Goal: Information Seeking & Learning: Understand process/instructions

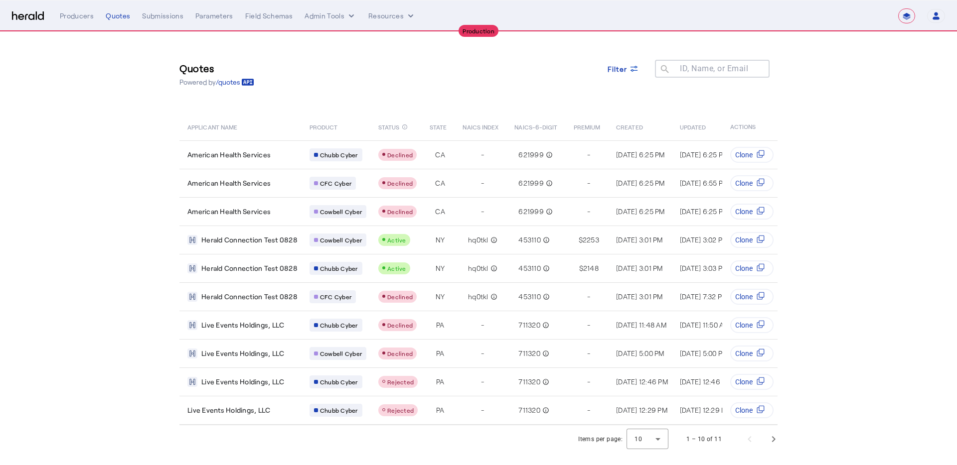
select select "**********"
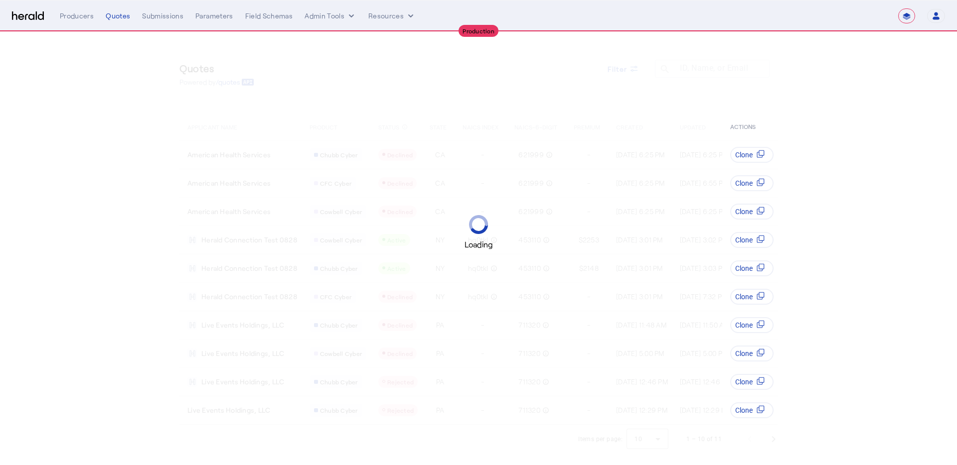
select select "**********"
select select "pfm_lg12_libertygroup"
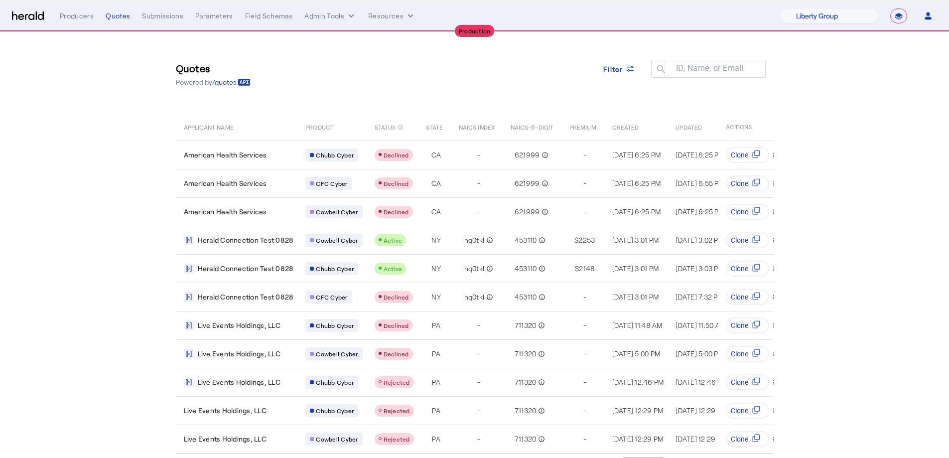
select select "pfm_lg12_libertygroup"
select select "**********"
click at [809, 15] on select "1Fort Affinity Risk Billy BindHQ Bunker CRC Campus Coverage Citadel Fifthwall F…" at bounding box center [829, 15] width 99 height 15
select select "pfm_a9p2_hib_marketplace"
click at [780, 8] on select "1Fort Affinity Risk Billy BindHQ Bunker CRC Campus Coverage Citadel Fifthwall F…" at bounding box center [829, 15] width 99 height 15
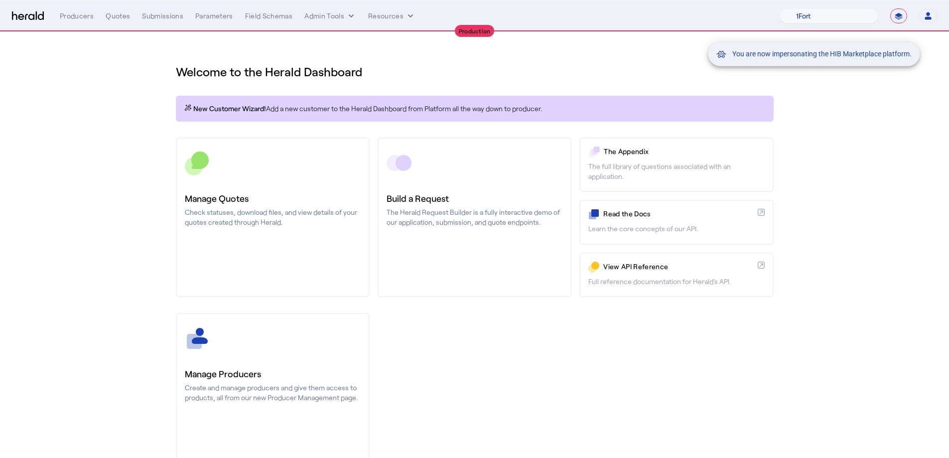
click at [122, 19] on div "You are now impersonating the HIB Marketplace platform." at bounding box center [474, 229] width 949 height 458
click at [121, 16] on div "Quotes" at bounding box center [118, 16] width 24 height 10
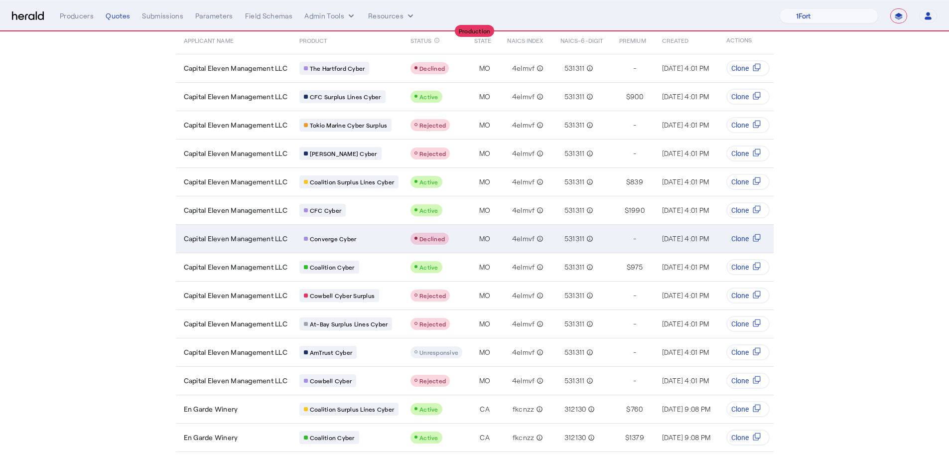
scroll to position [113, 0]
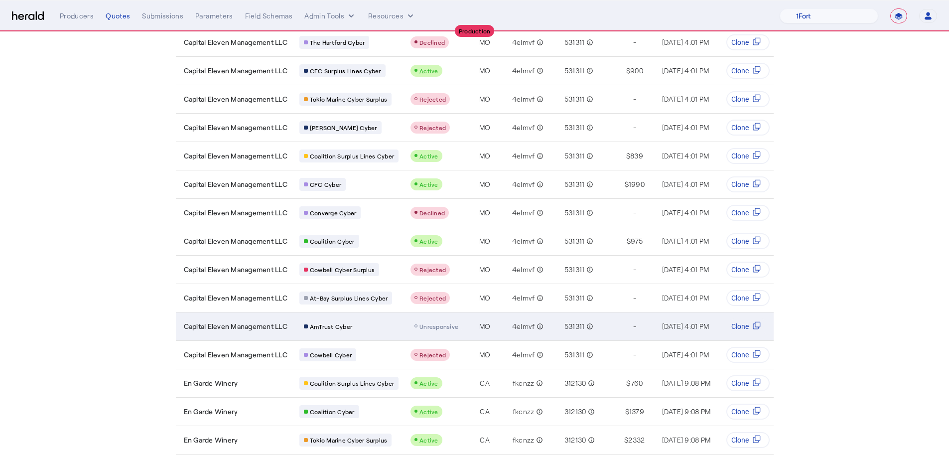
click at [441, 325] on span "Unresponsive" at bounding box center [438, 326] width 39 height 7
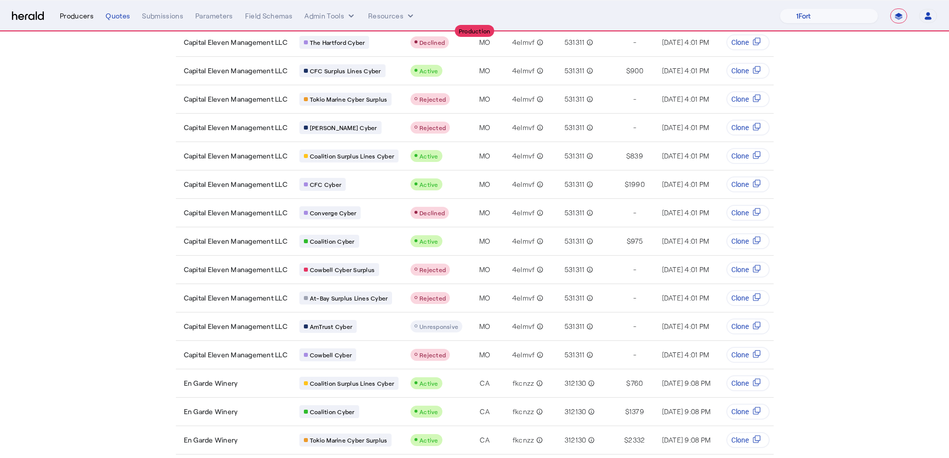
click at [74, 14] on div "Producers" at bounding box center [77, 16] width 34 height 10
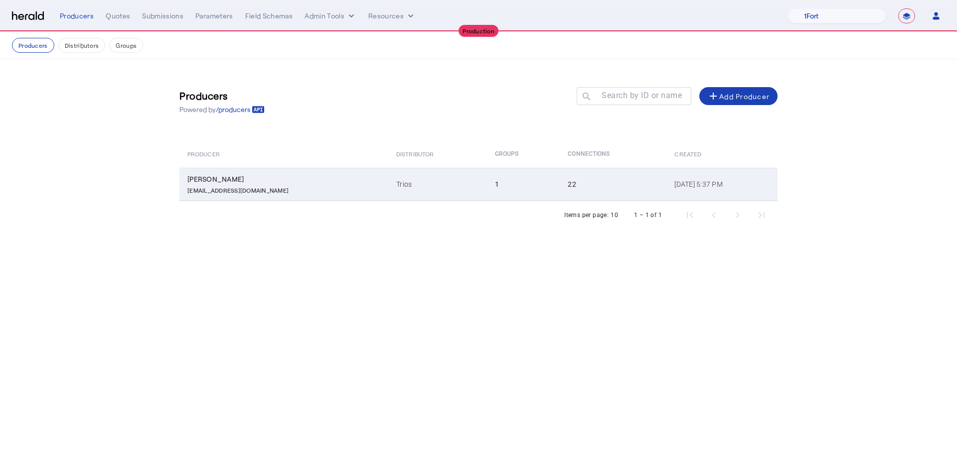
click at [487, 200] on td "1" at bounding box center [523, 184] width 73 height 33
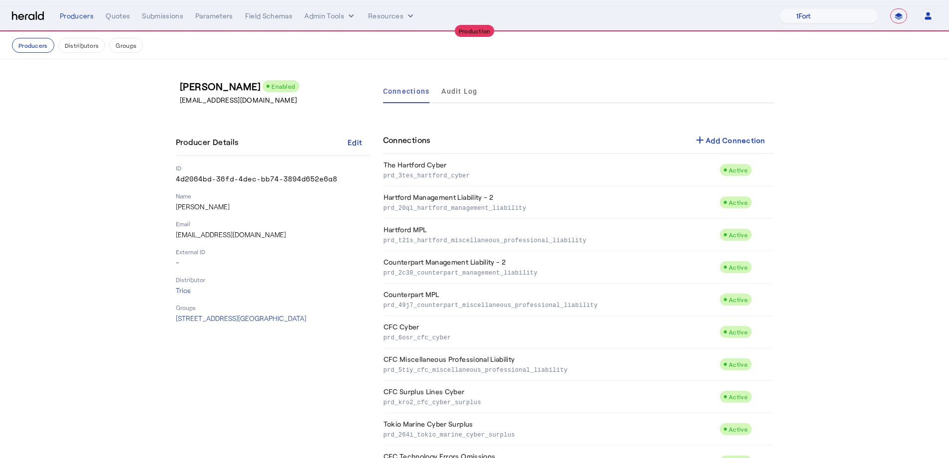
scroll to position [428, 0]
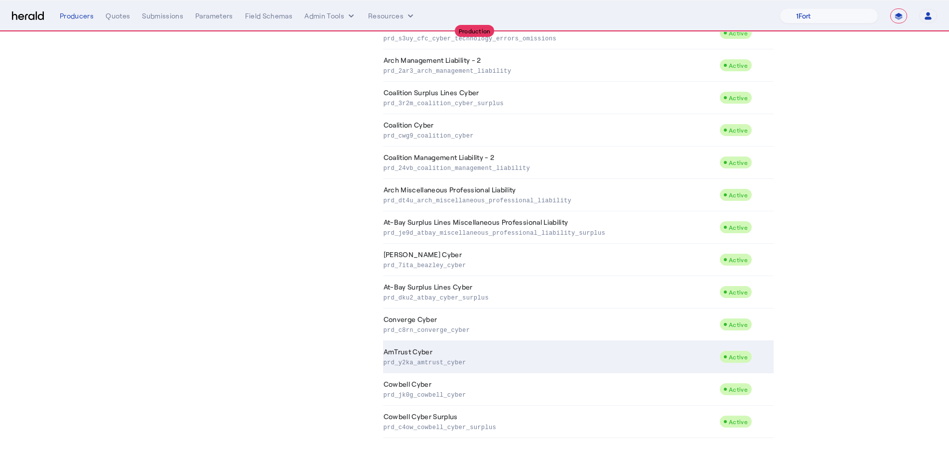
click at [539, 357] on p "prd_y2ka_amtrust_cyber" at bounding box center [550, 362] width 332 height 10
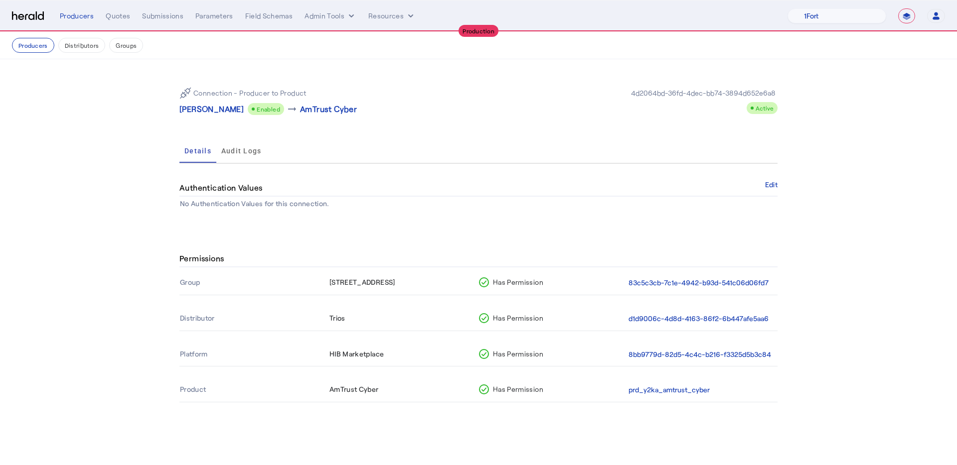
click at [315, 118] on div "Connection - Producer to Product Ryan Apgar Enabled arrow_right_alt AmTrust Cyb…" at bounding box center [478, 101] width 598 height 44
click at [314, 112] on p "AmTrust Cyber" at bounding box center [328, 109] width 57 height 12
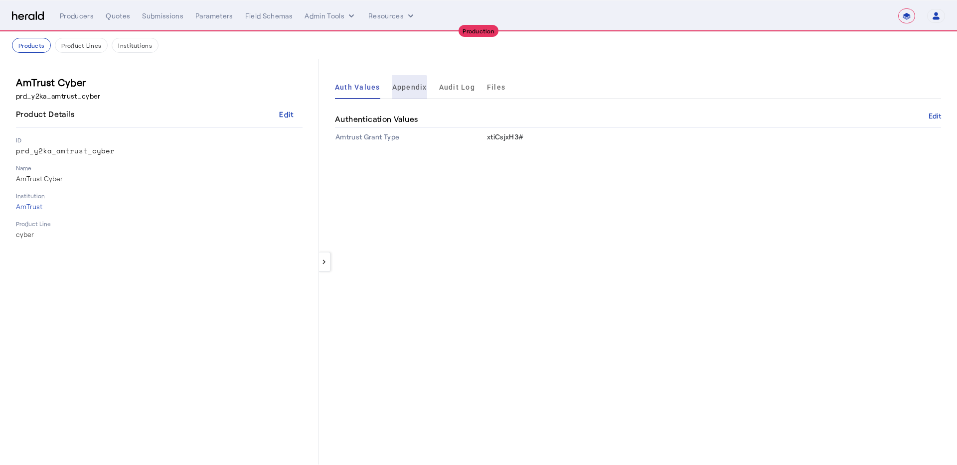
click at [404, 91] on span "Appendix" at bounding box center [409, 87] width 35 height 7
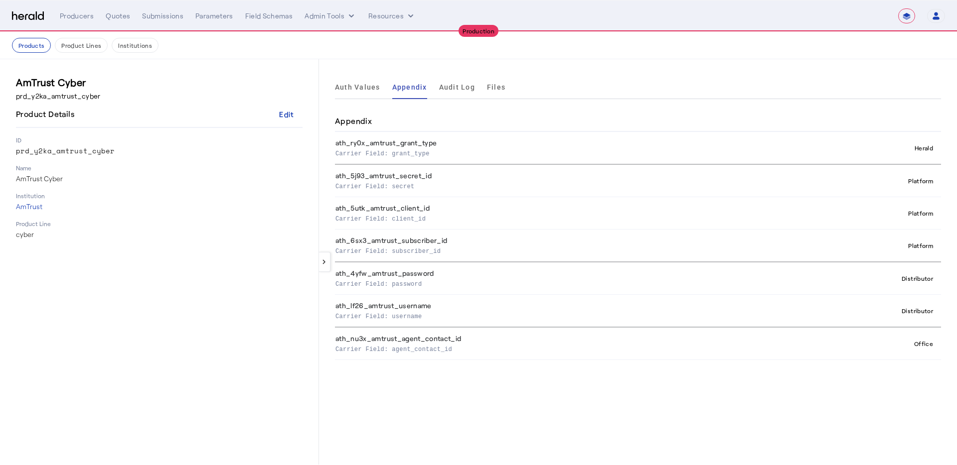
click at [444, 152] on p "Carrier Field: grant_type" at bounding box center [557, 153] width 444 height 10
click at [65, 20] on div "Producers" at bounding box center [77, 16] width 34 height 10
select select "pfm_a9p2_hib_marketplace"
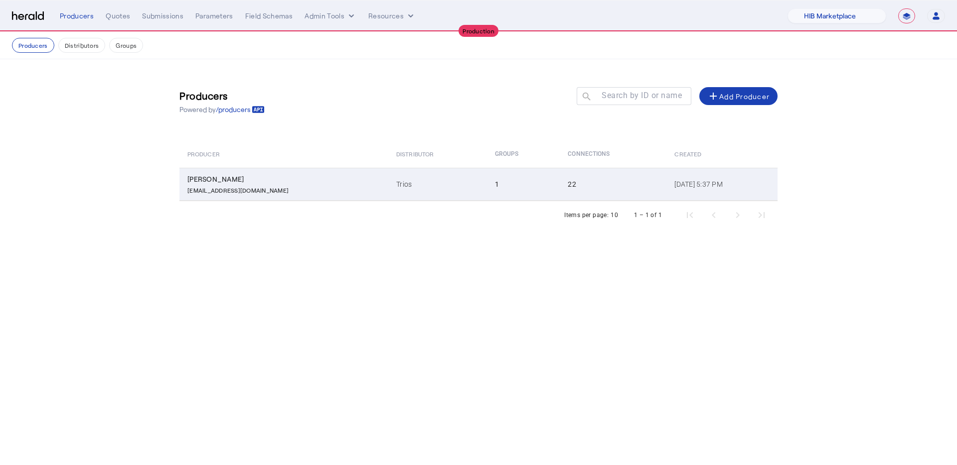
click at [388, 194] on td "Trios" at bounding box center [437, 184] width 98 height 33
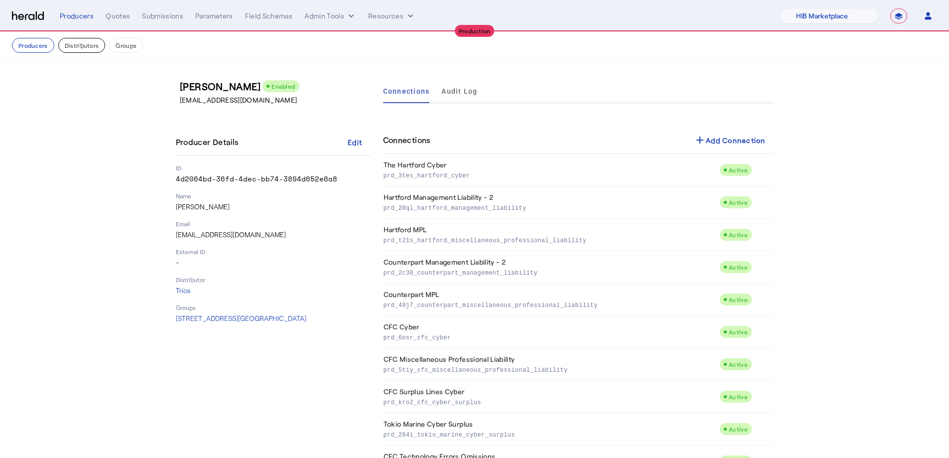
click at [65, 42] on button "Distributors" at bounding box center [81, 45] width 47 height 15
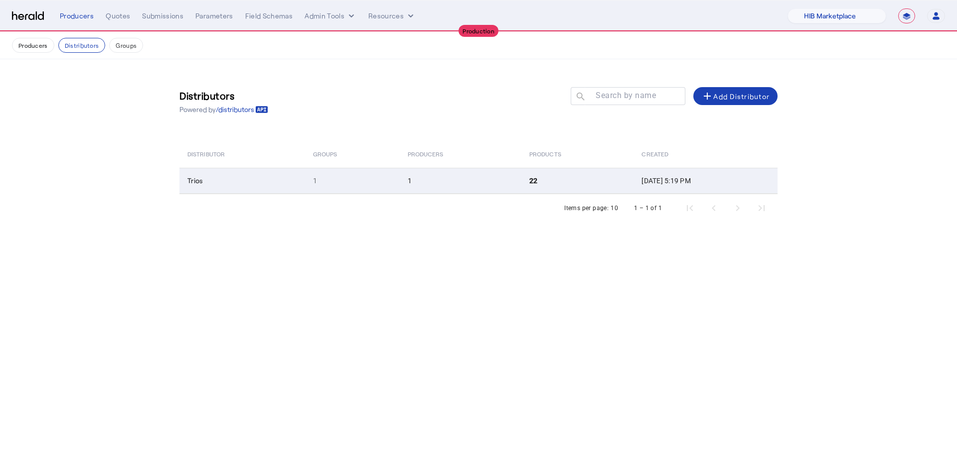
click at [482, 188] on td "1" at bounding box center [461, 181] width 122 height 26
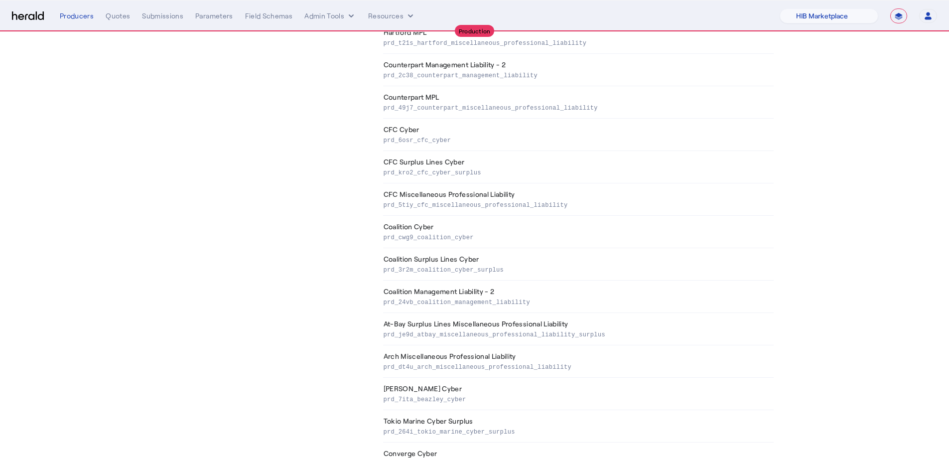
scroll to position [351, 0]
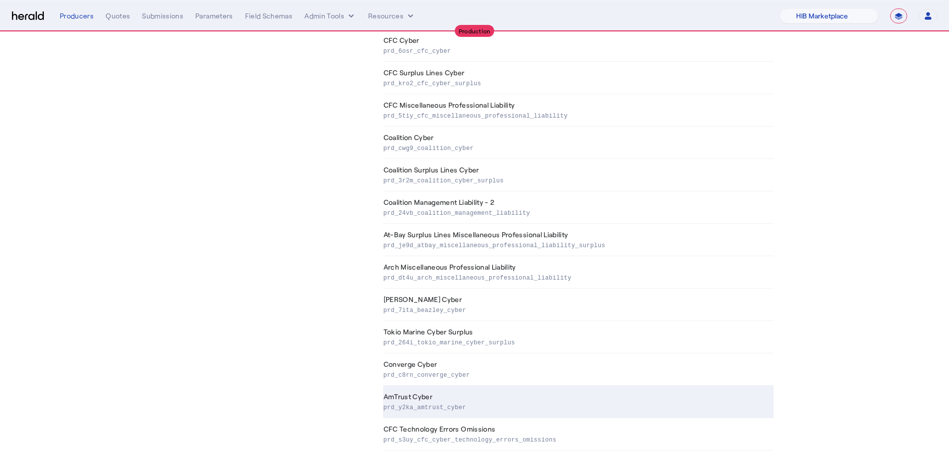
click at [556, 407] on p "prd_y2ka_amtrust_cyber" at bounding box center [577, 407] width 386 height 10
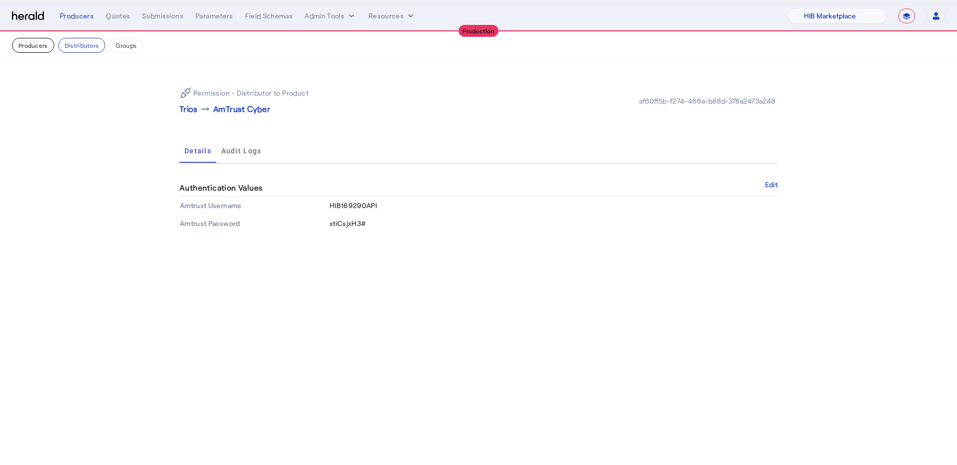
click at [30, 40] on button "Producers" at bounding box center [33, 45] width 42 height 15
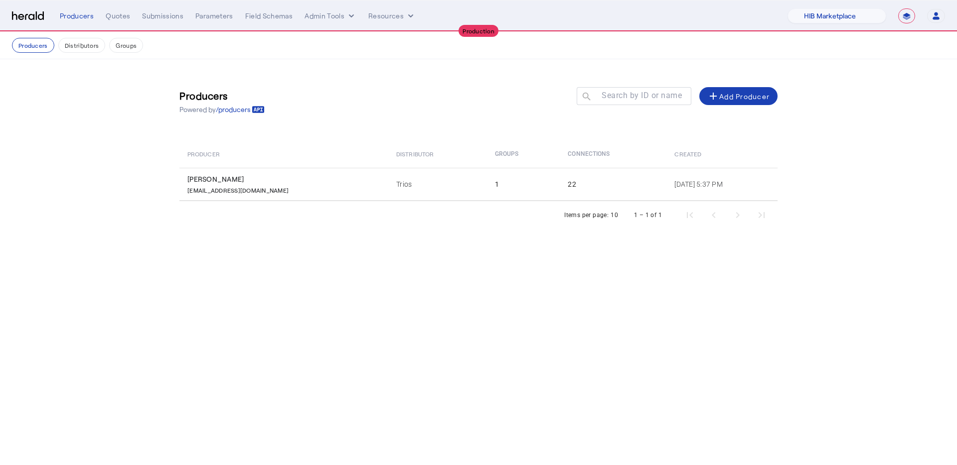
click at [358, 203] on div "Items per page: 10 1 – 1 of 1" at bounding box center [478, 215] width 598 height 28
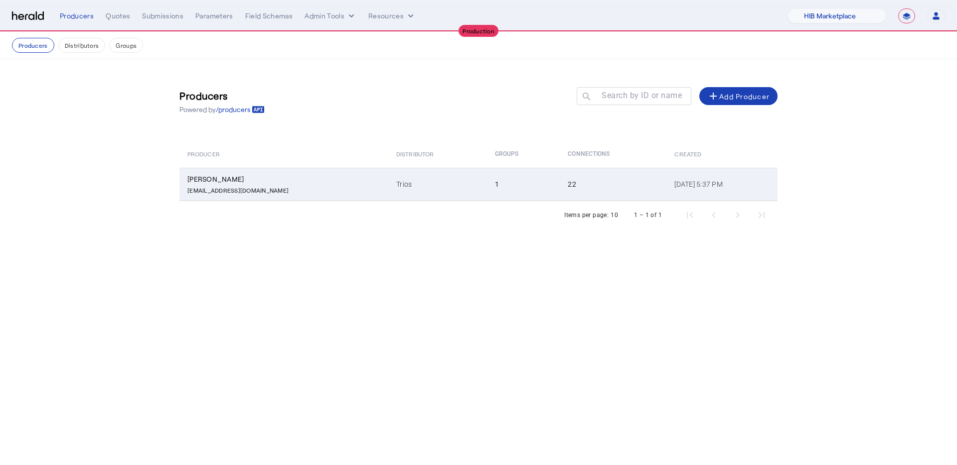
click at [400, 196] on td "Trios" at bounding box center [437, 184] width 98 height 33
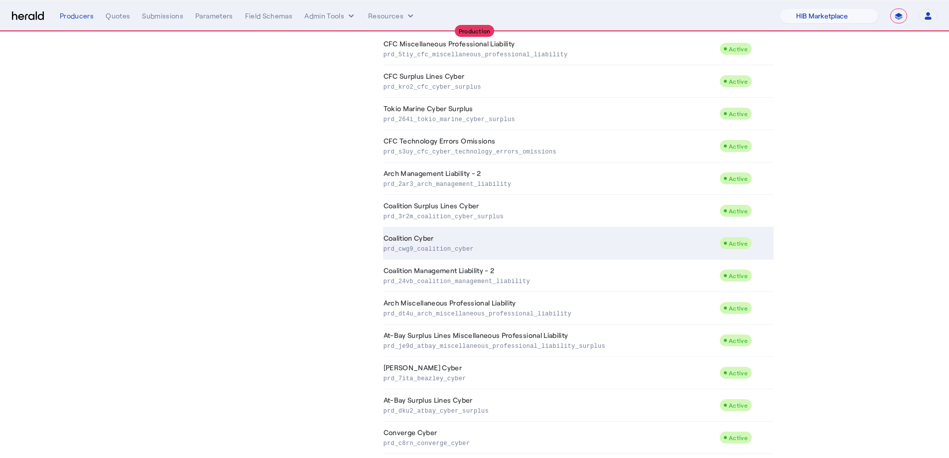
scroll to position [428, 0]
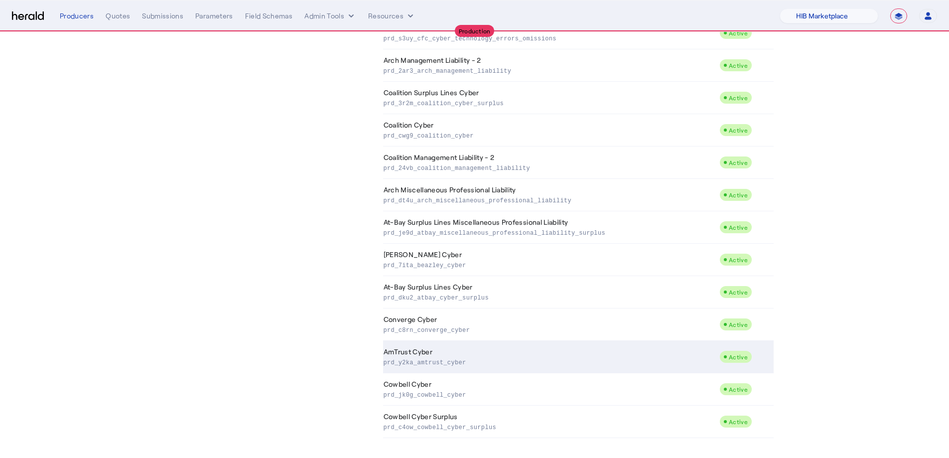
click at [542, 348] on td "AmTrust Cyber prd_y2ka_amtrust_cyber" at bounding box center [551, 357] width 336 height 32
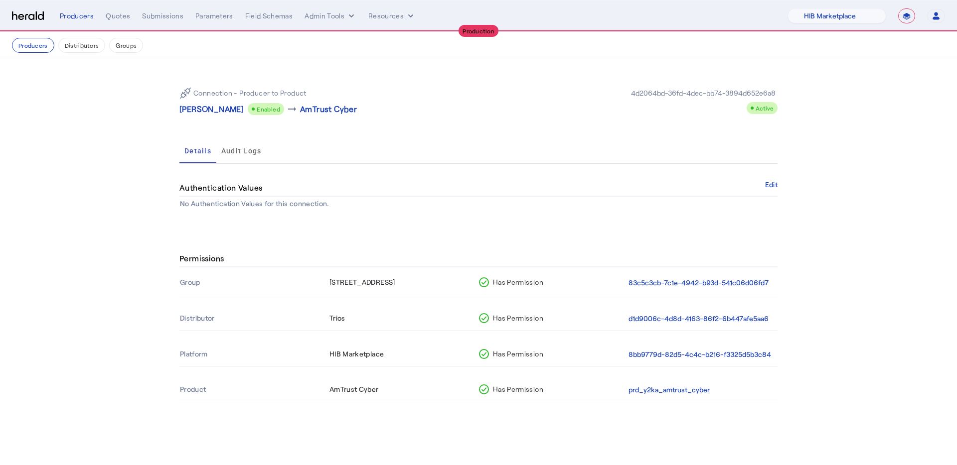
click at [301, 109] on p "AmTrust Cyber" at bounding box center [328, 109] width 57 height 12
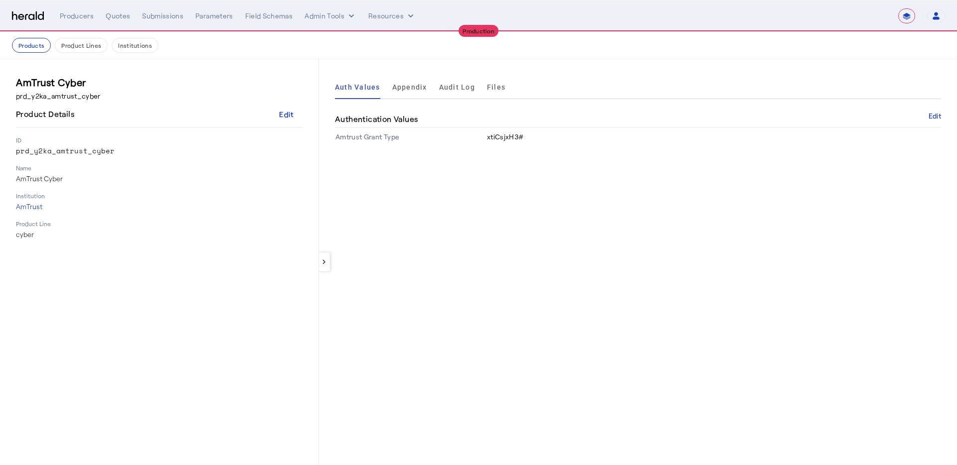
click at [412, 85] on span "Appendix" at bounding box center [409, 87] width 35 height 7
click at [682, 211] on div "keyboard_arrow_left Auth Values Appendix Audit Log Files Authentication Values …" at bounding box center [638, 262] width 638 height 406
click at [80, 15] on div "Producers" at bounding box center [77, 16] width 34 height 10
select select "pfm_a9p2_hib_marketplace"
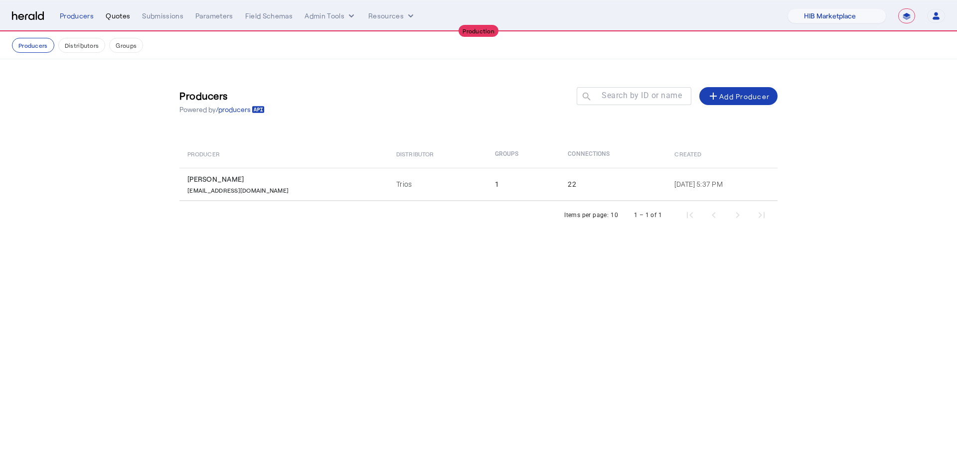
click at [126, 12] on div "Quotes" at bounding box center [118, 16] width 24 height 10
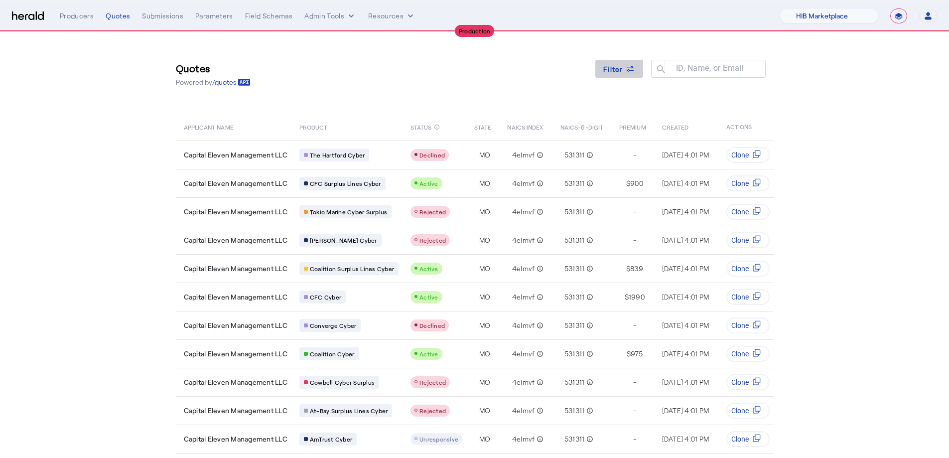
click at [615, 67] on span "Filter" at bounding box center [613, 69] width 20 height 10
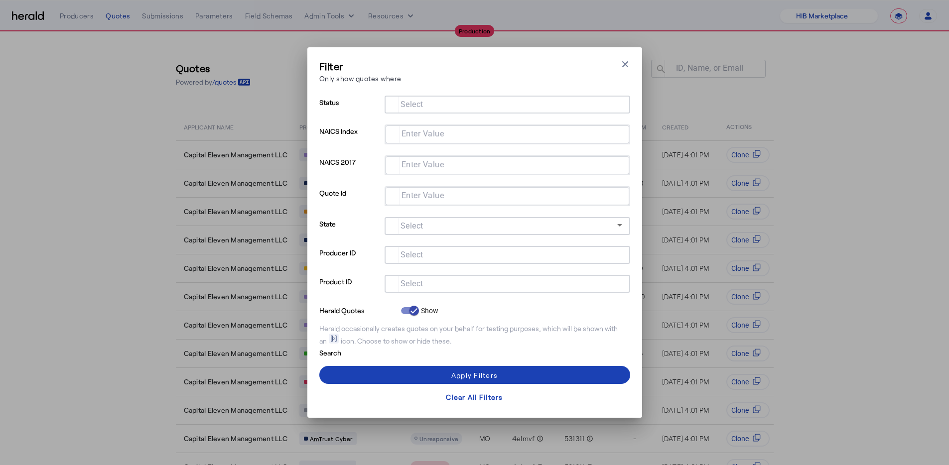
click at [457, 289] on div at bounding box center [508, 284] width 230 height 18
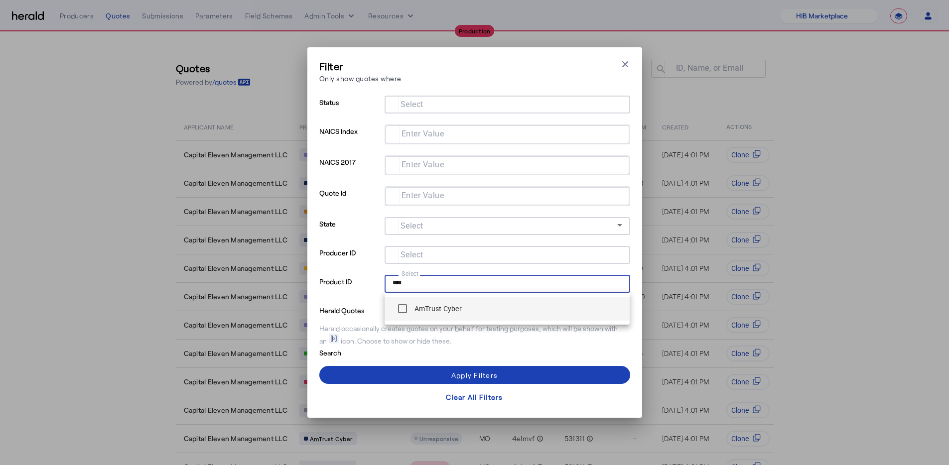
type input "****"
drag, startPoint x: 431, startPoint y: 297, endPoint x: 445, endPoint y: 301, distance: 15.1
click at [433, 297] on mat-option "AmTrust Cyber" at bounding box center [508, 309] width 246 height 24
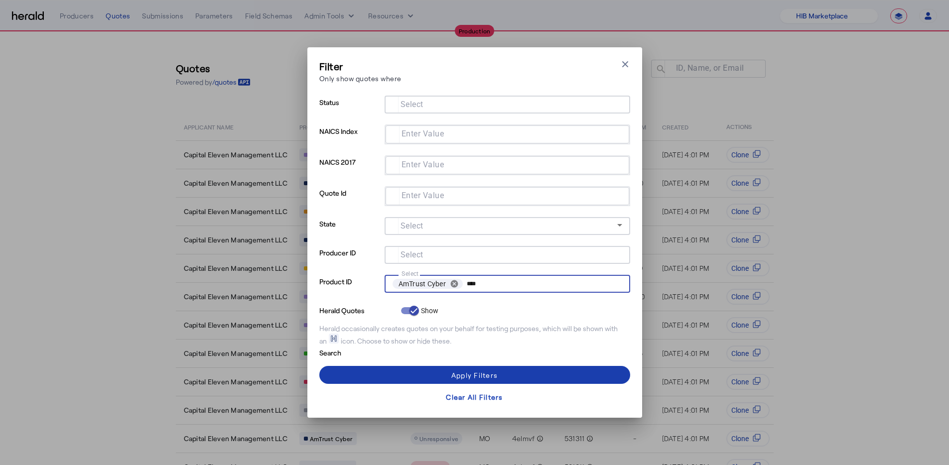
click at [482, 380] on div "Apply Filters" at bounding box center [474, 375] width 46 height 10
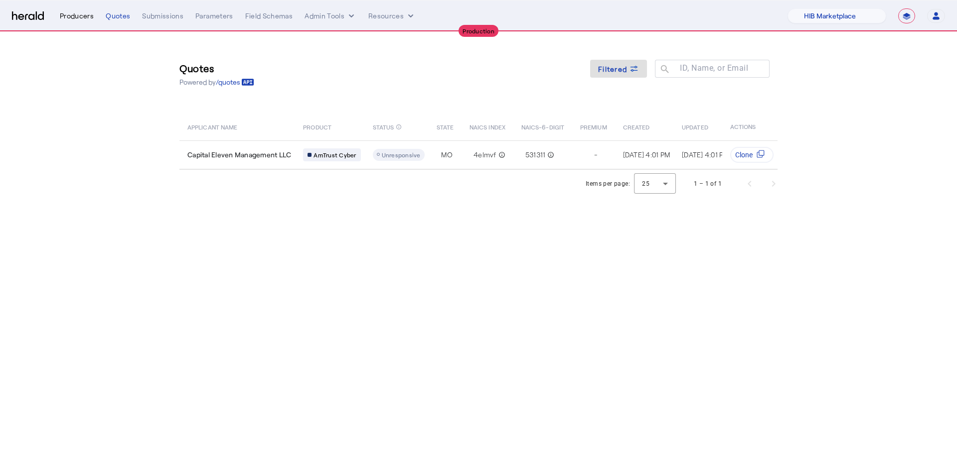
click at [82, 13] on div "Producers" at bounding box center [77, 16] width 34 height 10
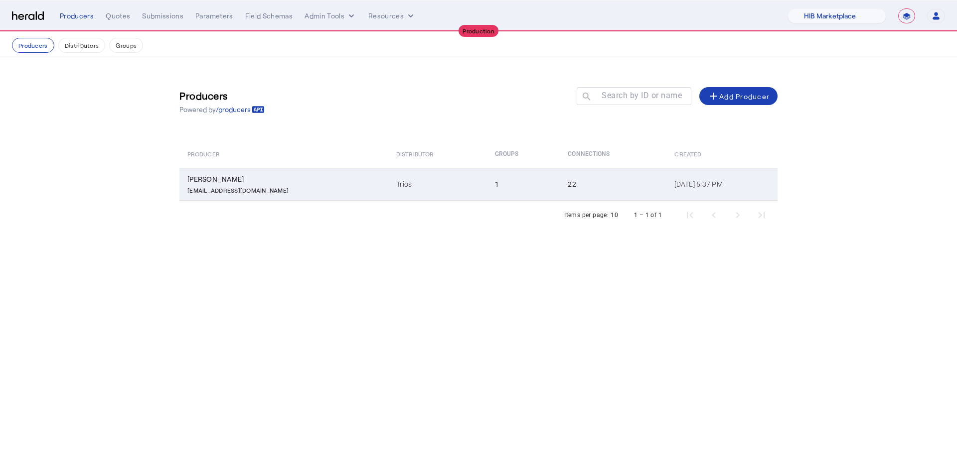
click at [388, 173] on td "Trios" at bounding box center [437, 184] width 98 height 33
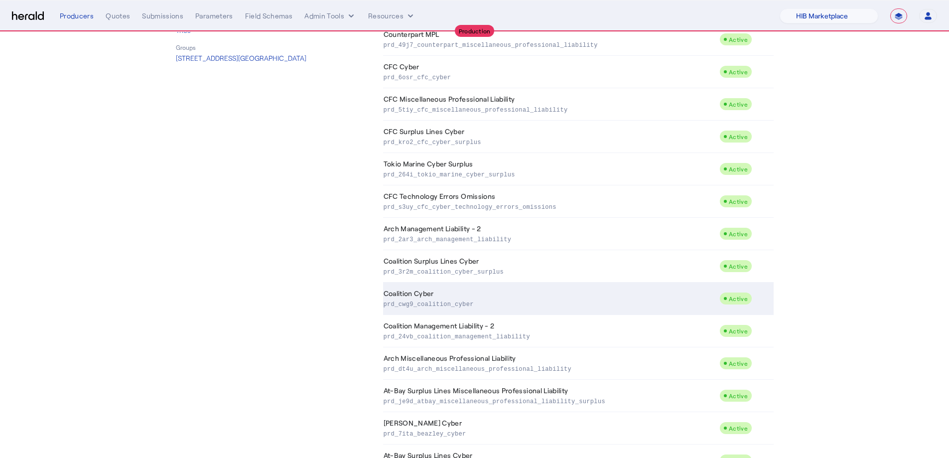
scroll to position [428, 0]
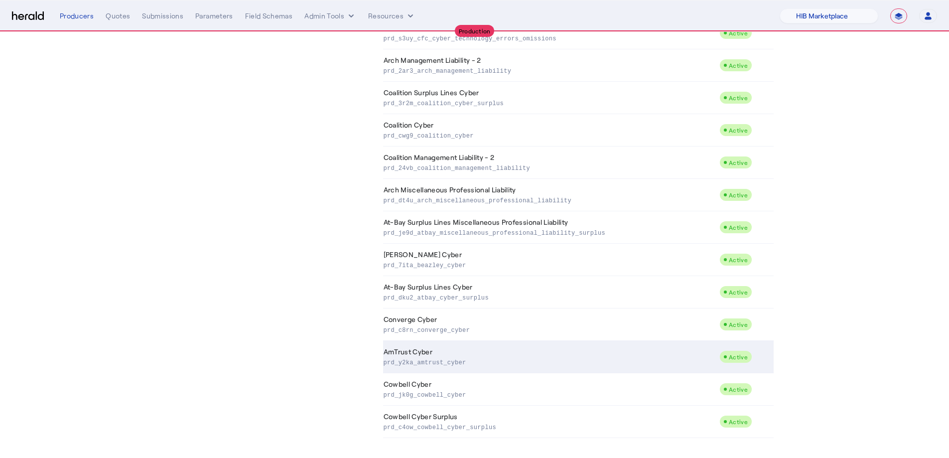
click at [593, 363] on p "prd_y2ka_amtrust_cyber" at bounding box center [550, 362] width 332 height 10
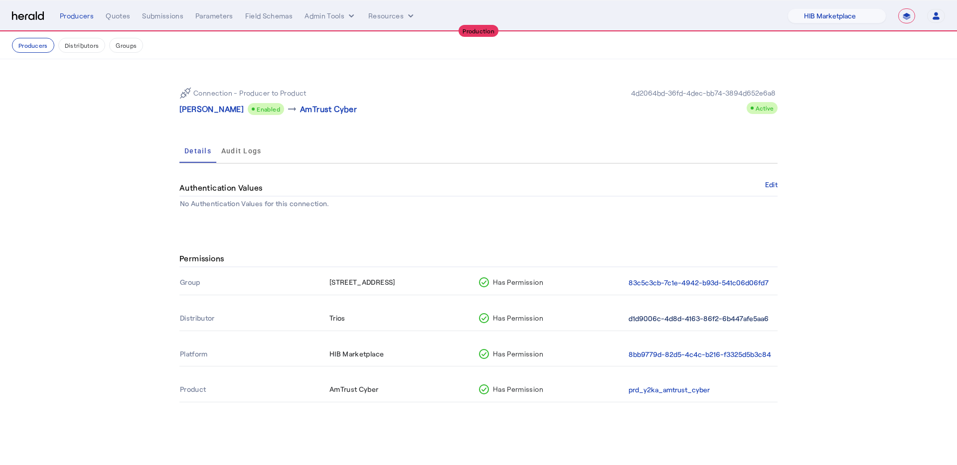
click at [681, 317] on button "d1d9006c-4d8d-4163-86f2-6b447afe5aa6" at bounding box center [698, 318] width 140 height 11
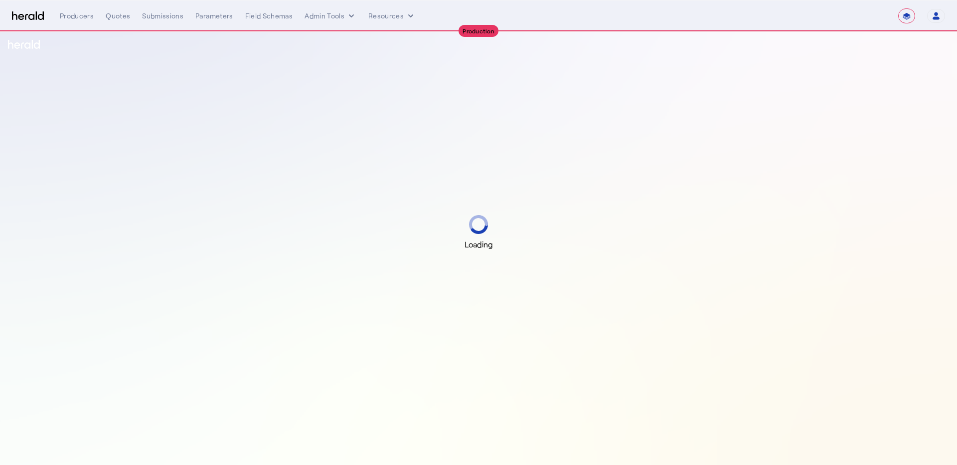
select select "**********"
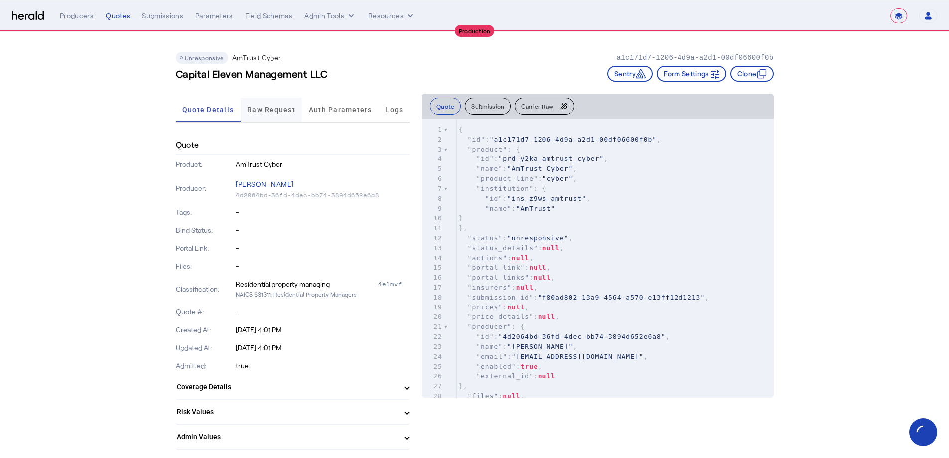
click at [284, 109] on span "Raw Request" at bounding box center [271, 109] width 48 height 7
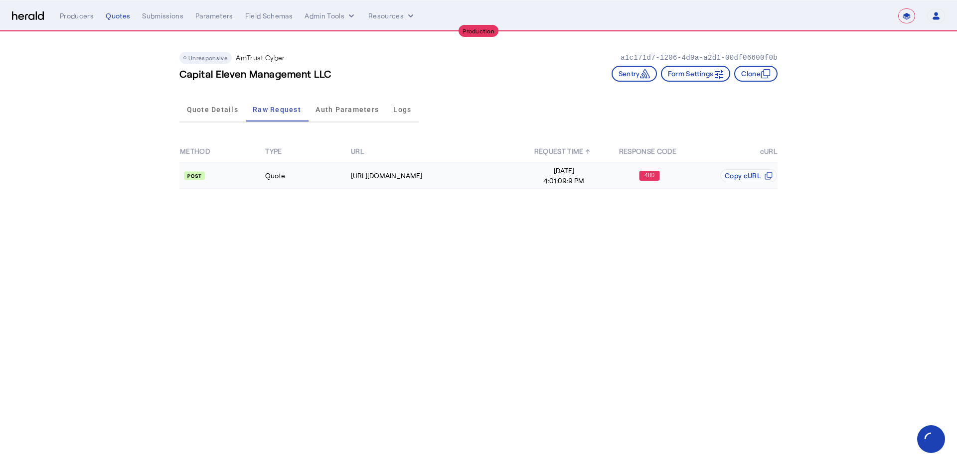
click at [527, 172] on span "[DATE]" at bounding box center [564, 171] width 84 height 10
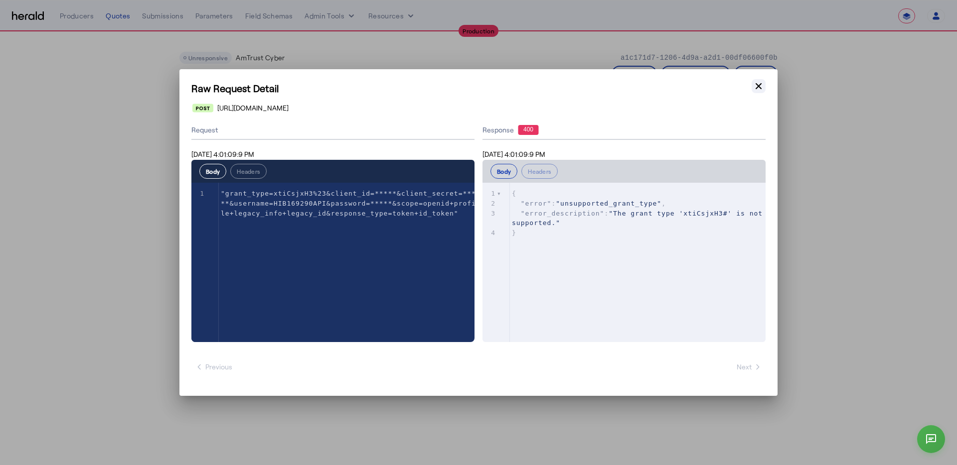
click at [759, 83] on icon "button" at bounding box center [758, 86] width 10 height 10
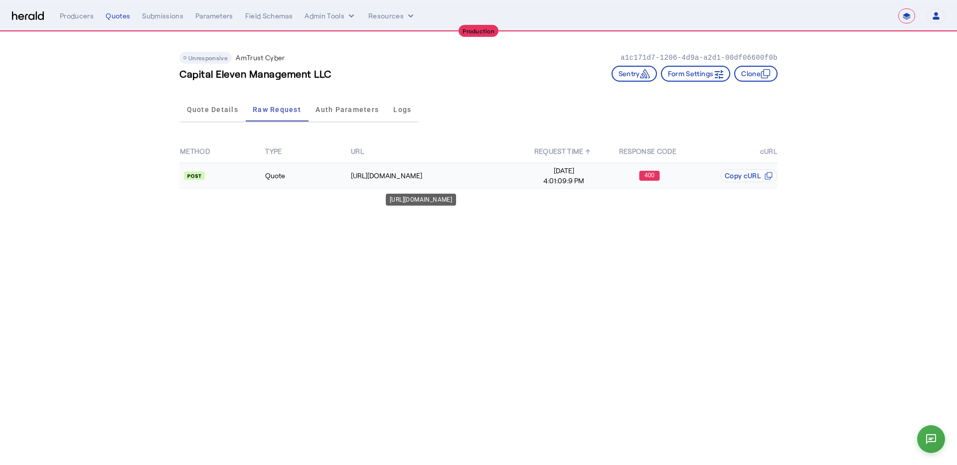
click at [399, 179] on div "[URL][DOMAIN_NAME]" at bounding box center [436, 176] width 170 height 10
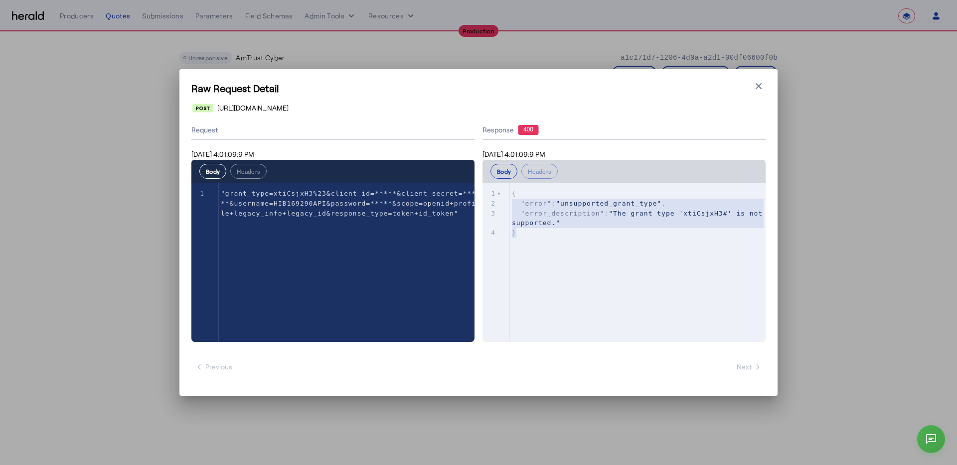
type textarea "**********"
drag, startPoint x: 532, startPoint y: 236, endPoint x: 489, endPoint y: 189, distance: 63.8
click at [510, 189] on div "1 { 2 "error" : "unsupported_grant_type" , 3 "error_description" : "The grant t…" at bounding box center [641, 213] width 263 height 49
click at [760, 90] on icon "button" at bounding box center [758, 86] width 10 height 10
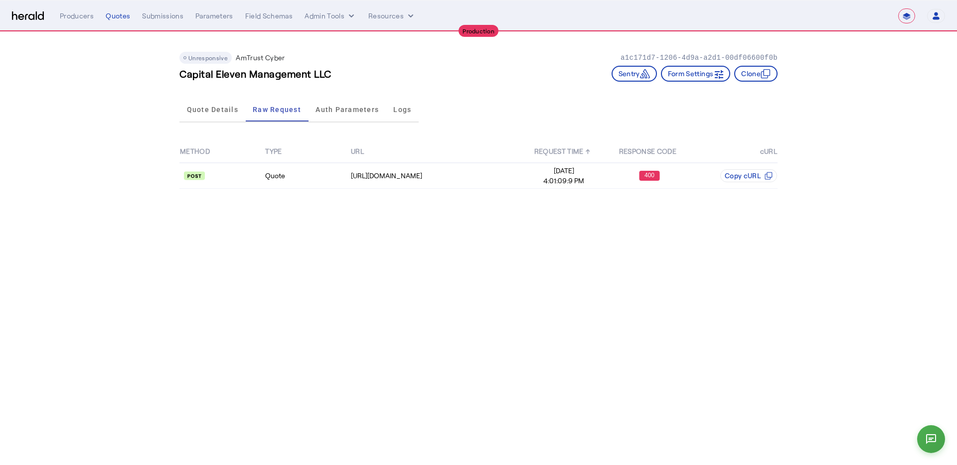
click at [362, 285] on body "**********" at bounding box center [478, 232] width 957 height 465
